Goal: Information Seeking & Learning: Find specific page/section

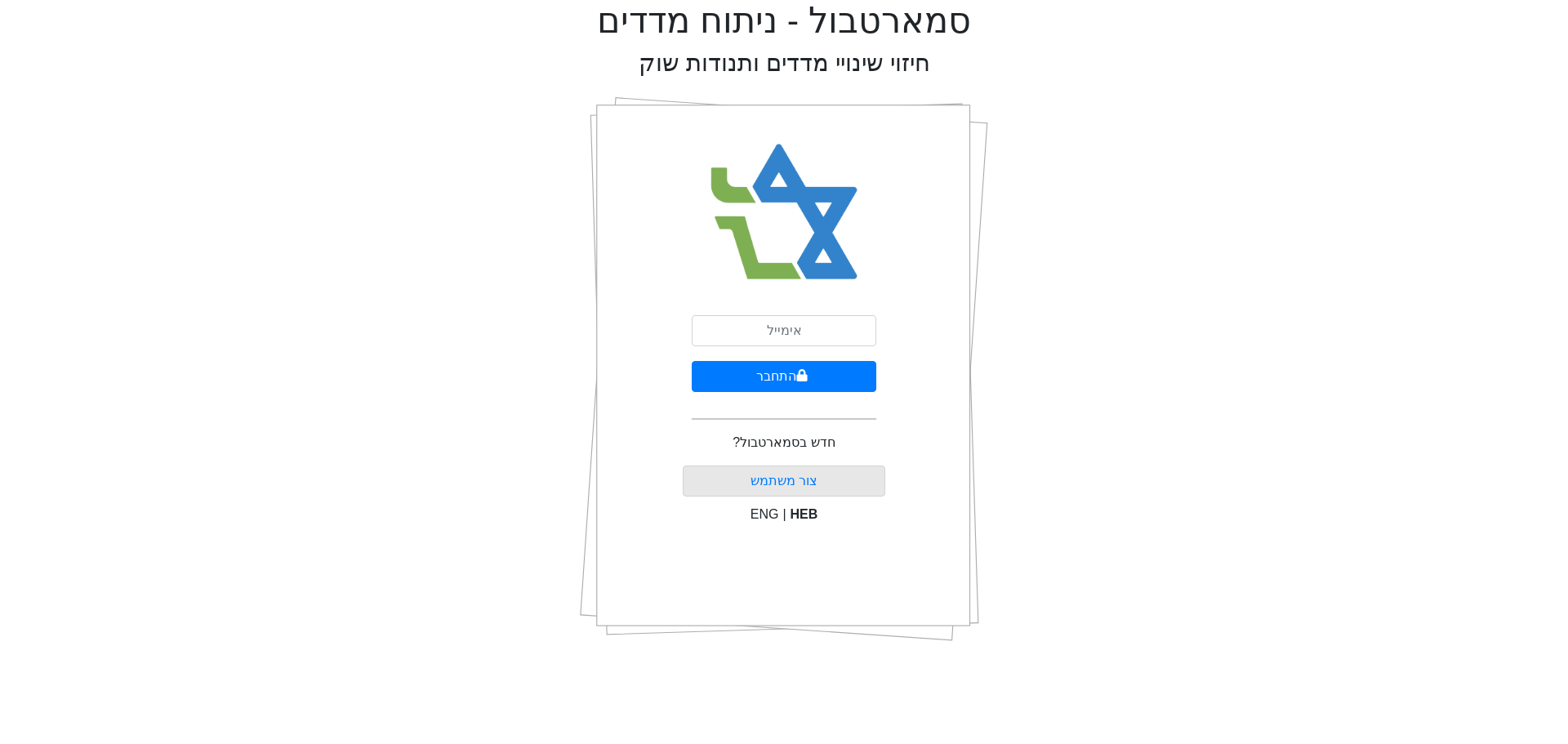
click at [787, 319] on div "התחבר חדש בסמארטבול? צור משתמש ENG | HEB" at bounding box center [784, 369] width 203 height 572
drag, startPoint x: 794, startPoint y: 330, endPoint x: 800, endPoint y: 340, distance: 11.7
click at [794, 330] on input "email" at bounding box center [784, 330] width 185 height 31
type input "[EMAIL_ADDRESS][DOMAIN_NAME]"
click at [692, 361] on button "התחבר" at bounding box center [784, 376] width 185 height 31
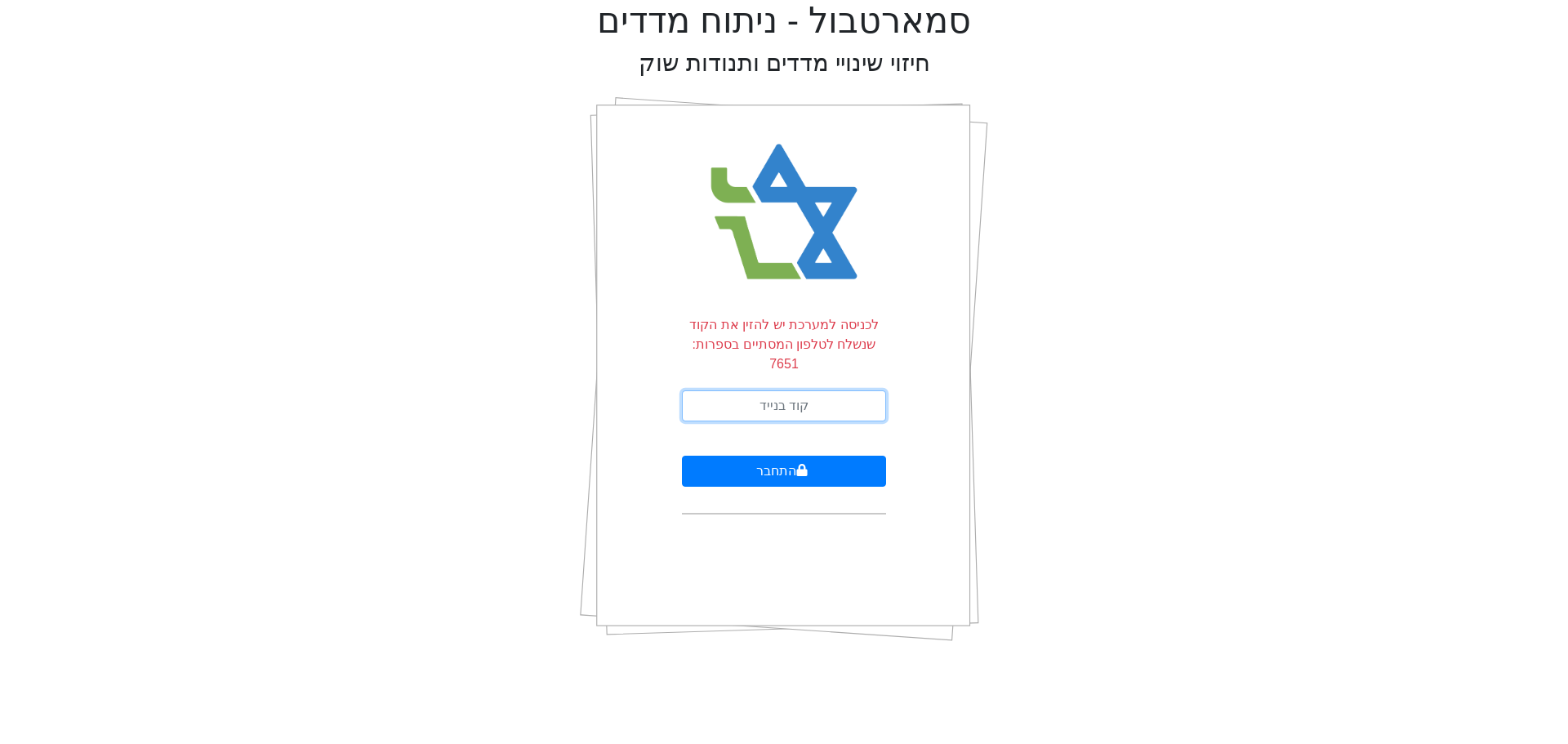
click at [774, 390] on input "text" at bounding box center [784, 405] width 204 height 31
type input "763762"
click at [682, 456] on button "התחבר" at bounding box center [784, 471] width 204 height 31
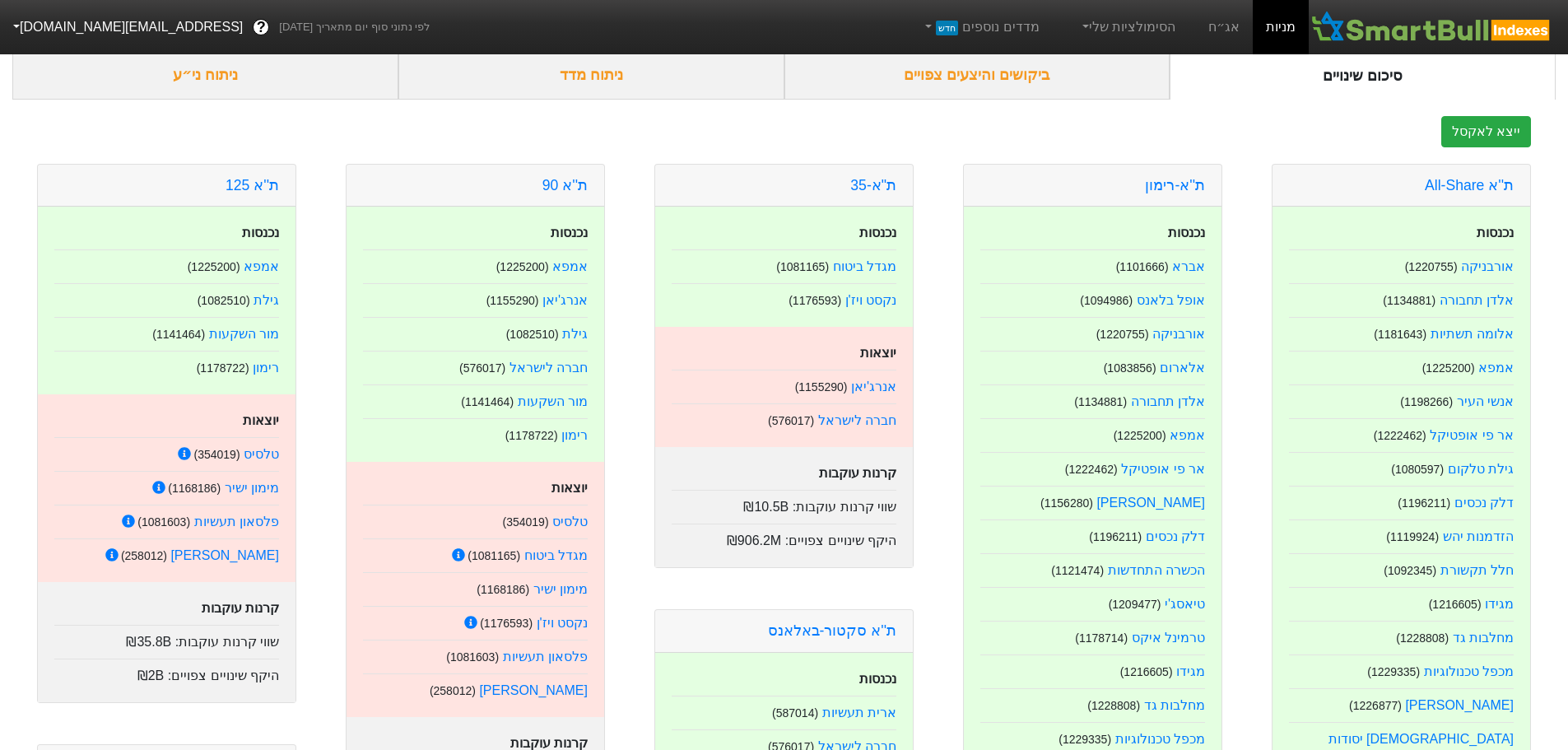
scroll to position [78, 0]
click at [568, 186] on link "ת''א 90" at bounding box center [565, 186] width 45 height 17
